Goal: Information Seeking & Learning: Learn about a topic

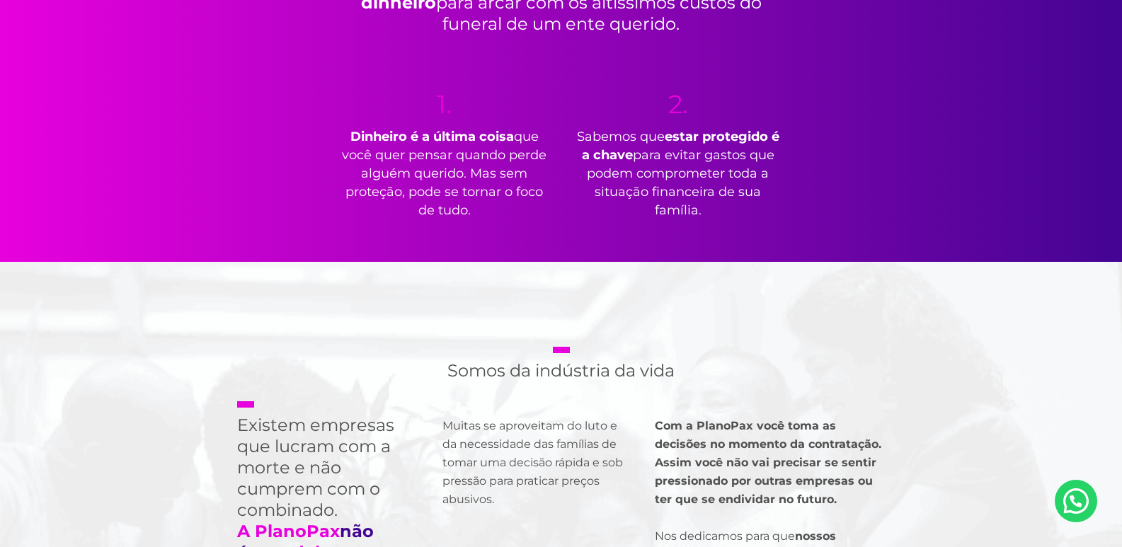
scroll to position [849, 0]
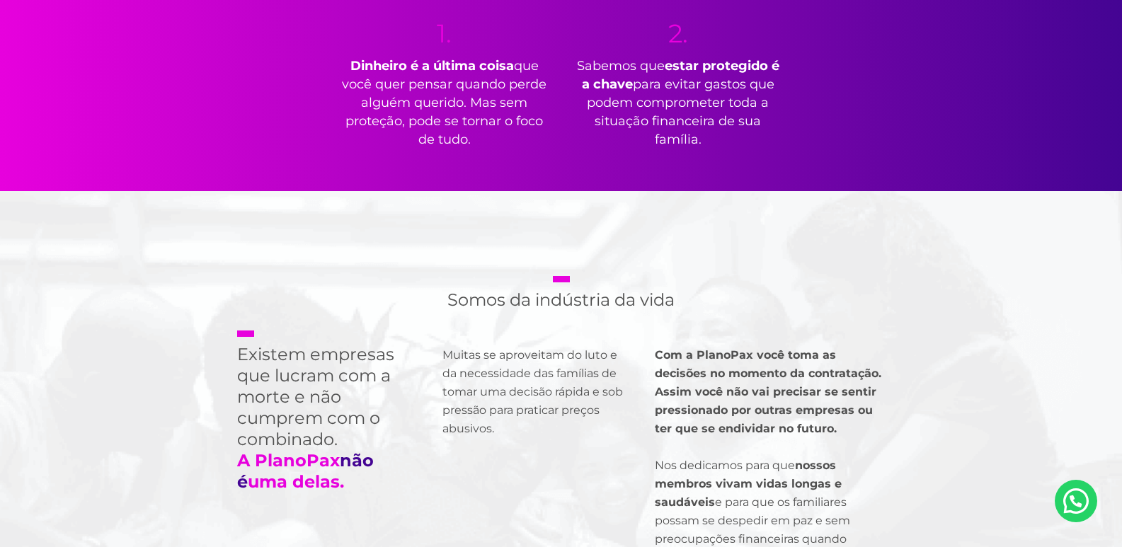
click at [127, 291] on section "Somos da indústria da vida Existem empresas que lucram com a morte e não cumpre…" at bounding box center [561, 464] width 1122 height 546
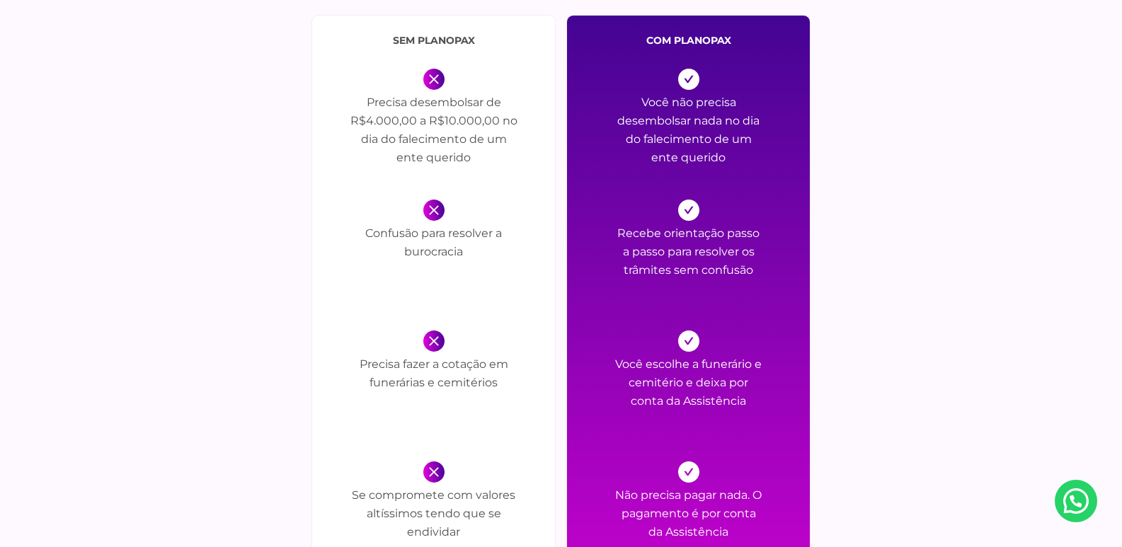
scroll to position [1769, 0]
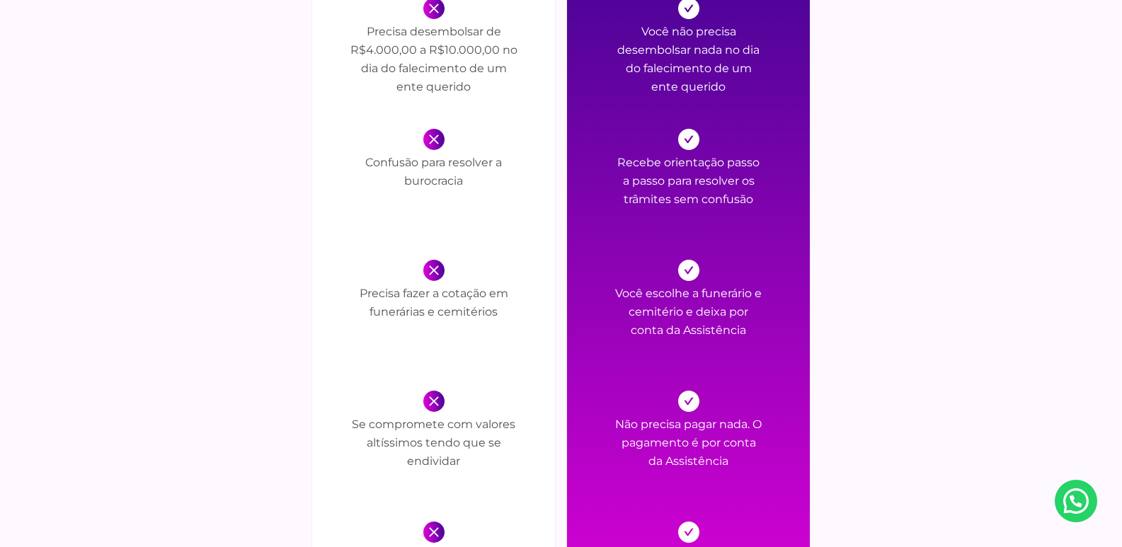
click at [871, 287] on div "sem PlanoPax Precisa desembolsar de R$4.000,00 a R$10.000,00 no dia do falecime…" at bounding box center [561, 307] width 743 height 727
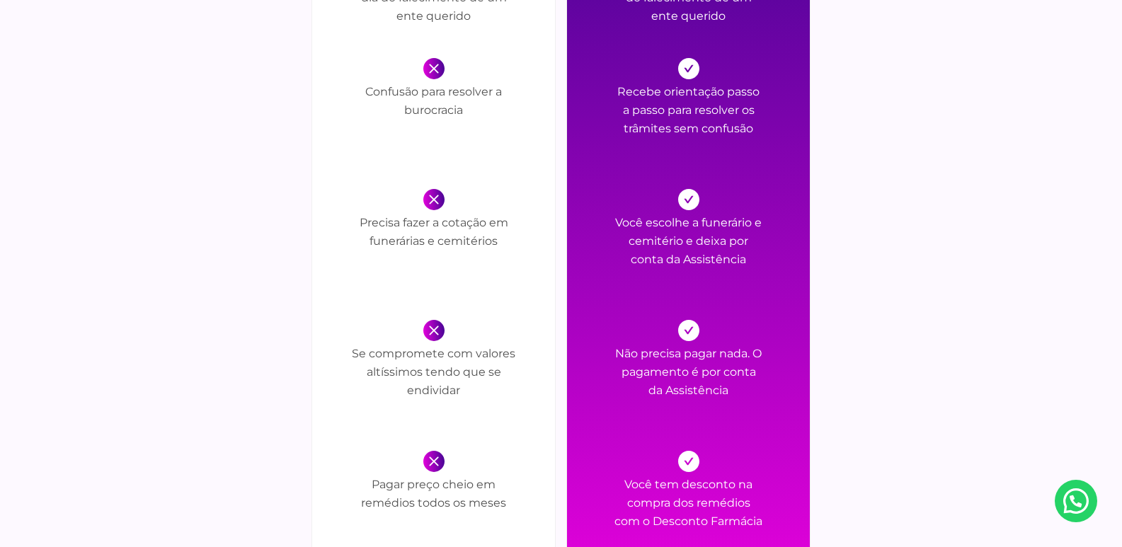
click at [875, 300] on div "sem PlanoPax Precisa desembolsar de R$4.000,00 a R$10.000,00 no dia do falecime…" at bounding box center [561, 236] width 743 height 727
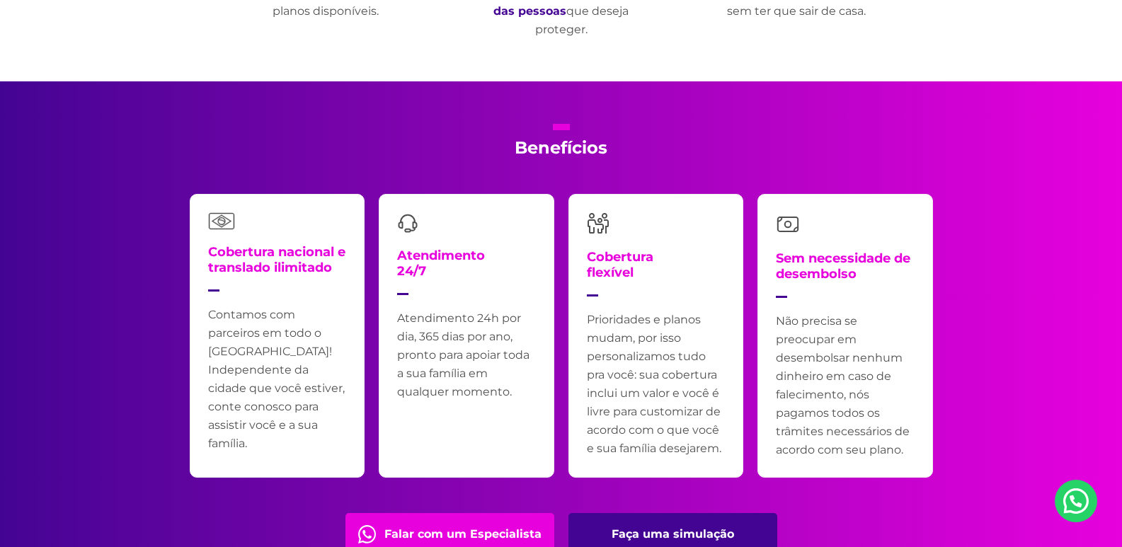
scroll to position [2830, 0]
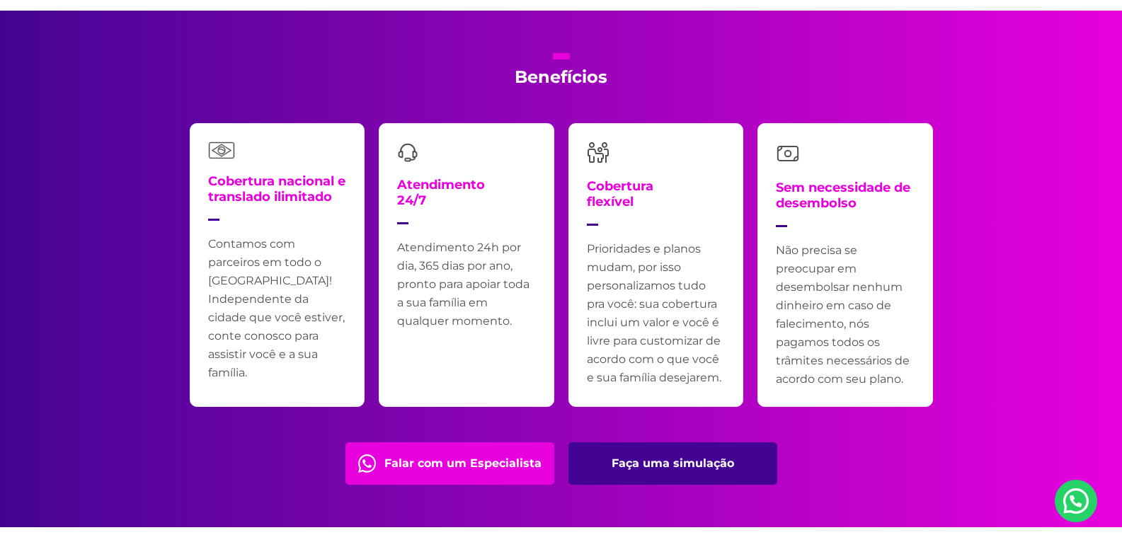
click at [666, 461] on link "Faça uma simulação" at bounding box center [672, 463] width 209 height 42
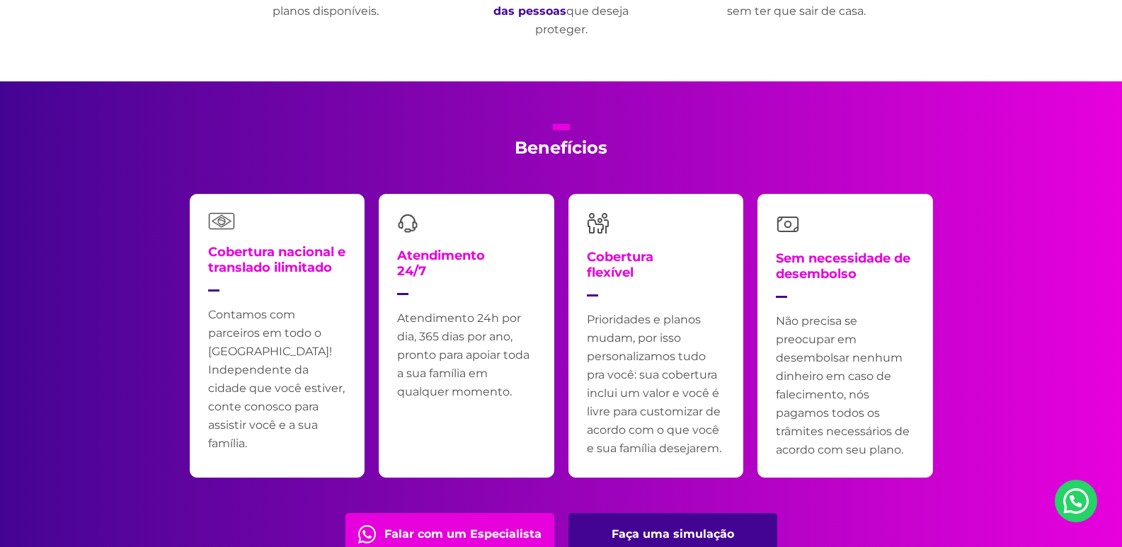
scroll to position [2689, 0]
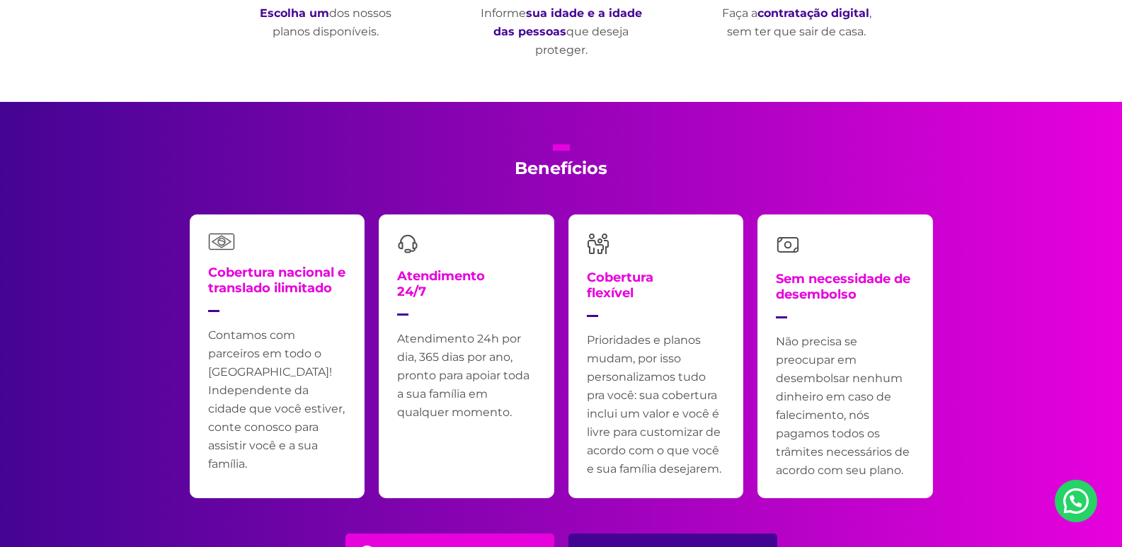
scroll to position [2689, 0]
